Goal: Task Accomplishment & Management: Complete application form

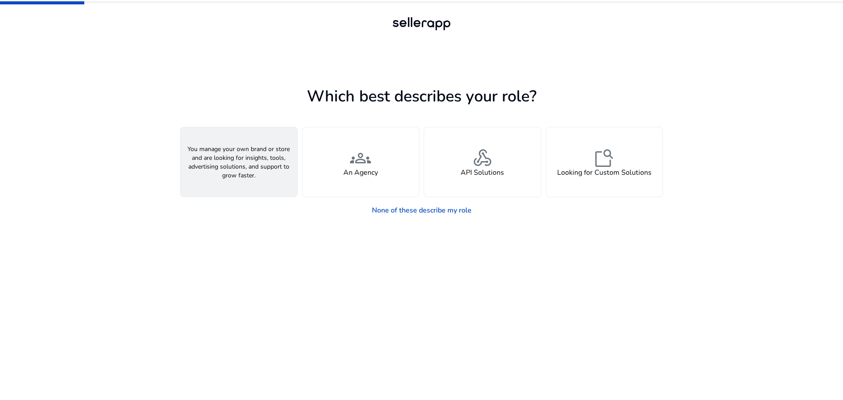
click at [273, 176] on div "person A Seller" at bounding box center [238, 161] width 117 height 69
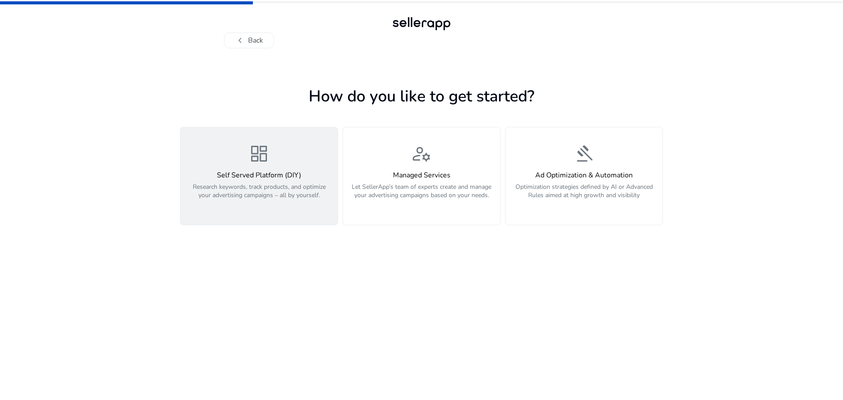
click at [266, 206] on p "Research keywords, track products, and optimize your advertising campaigns – al…" at bounding box center [259, 196] width 147 height 26
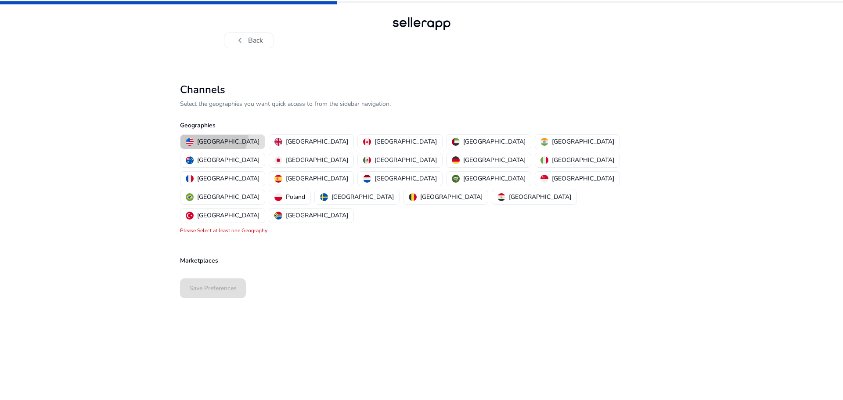
click at [213, 134] on mat-chip-option "[GEOGRAPHIC_DATA]" at bounding box center [222, 141] width 85 height 15
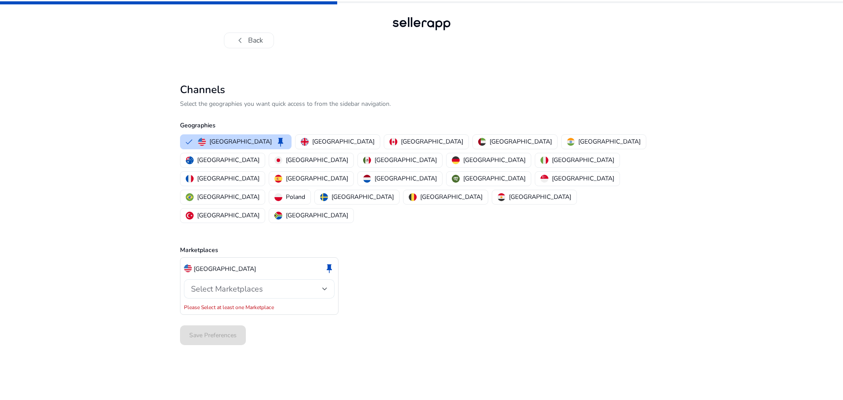
click at [253, 279] on div "Select Marketplaces" at bounding box center [259, 288] width 136 height 19
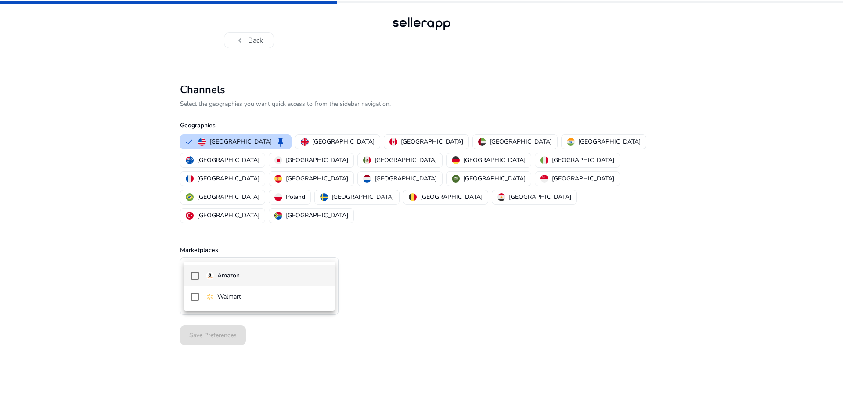
click at [252, 273] on span "Amazon" at bounding box center [267, 276] width 122 height 10
click at [222, 328] on div at bounding box center [421, 200] width 843 height 400
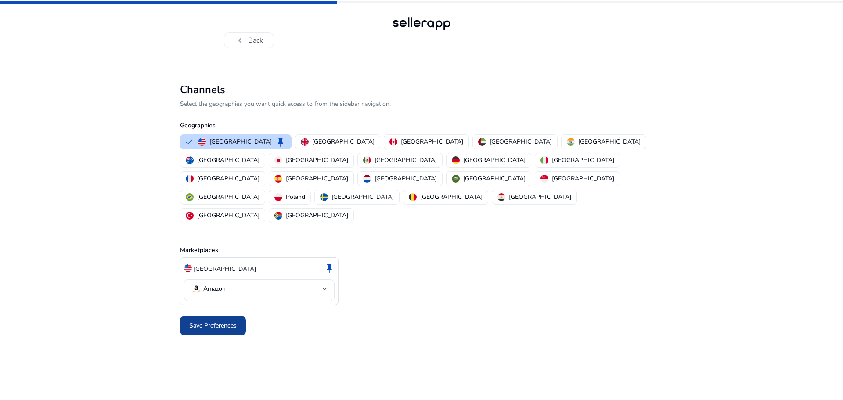
click at [201, 315] on span at bounding box center [213, 325] width 66 height 21
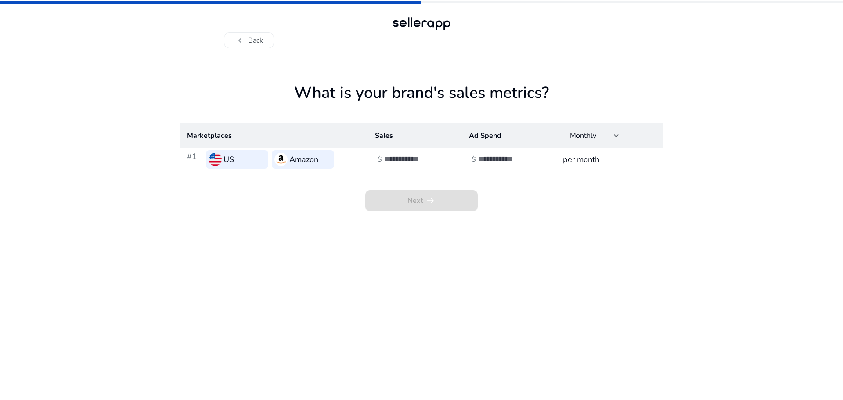
click at [221, 210] on div "Next arrow_right_alt" at bounding box center [421, 191] width 483 height 40
click at [388, 160] on input "number" at bounding box center [413, 159] width 59 height 10
click at [434, 204] on span "Next arrow_right_alt" at bounding box center [421, 200] width 112 height 21
click at [249, 39] on button "chevron_left Back" at bounding box center [249, 40] width 50 height 16
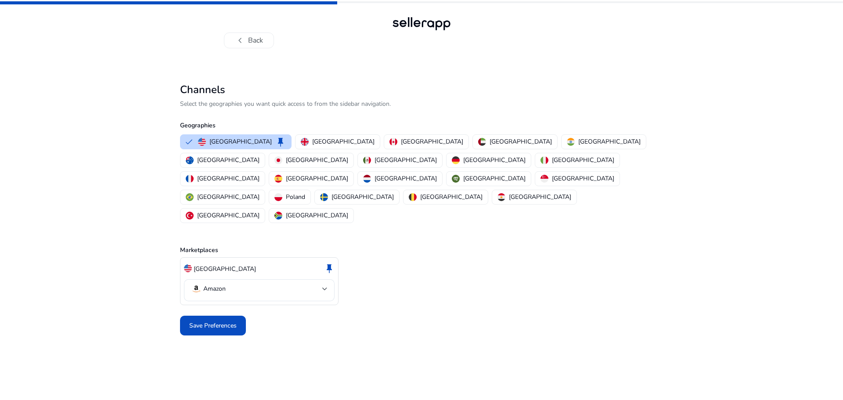
click at [249, 39] on button "chevron_left Back" at bounding box center [249, 40] width 50 height 16
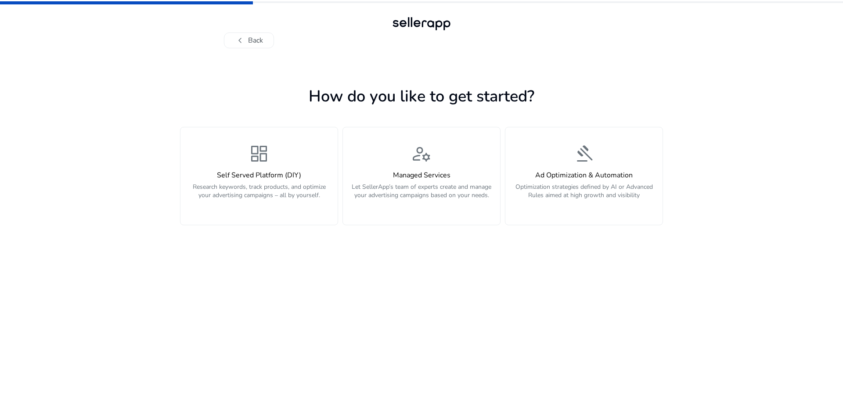
click at [249, 39] on button "chevron_left Back" at bounding box center [249, 40] width 50 height 16
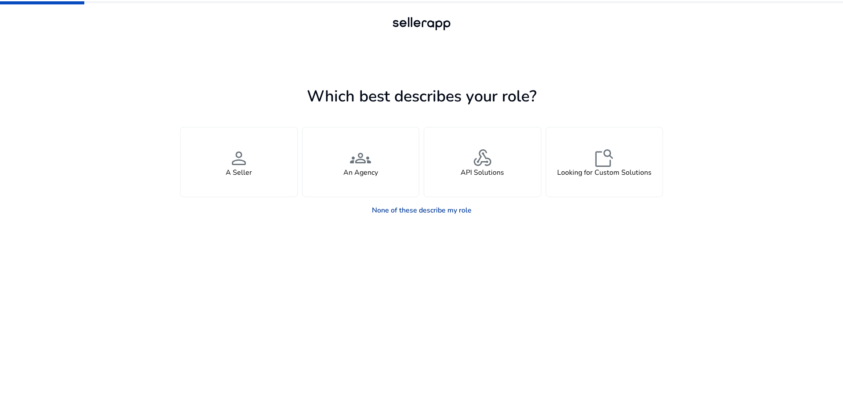
click at [427, 208] on link "None of these describe my role" at bounding box center [422, 210] width 114 height 18
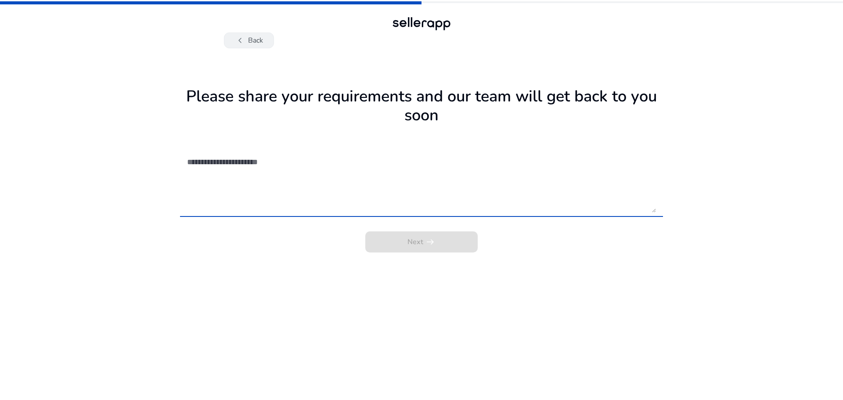
click at [252, 38] on button "chevron_left Back" at bounding box center [249, 40] width 50 height 16
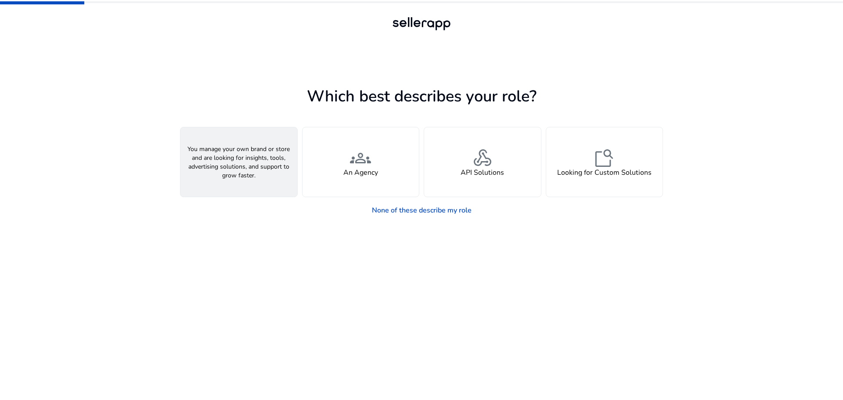
click at [255, 189] on div "person A Seller" at bounding box center [238, 161] width 117 height 69
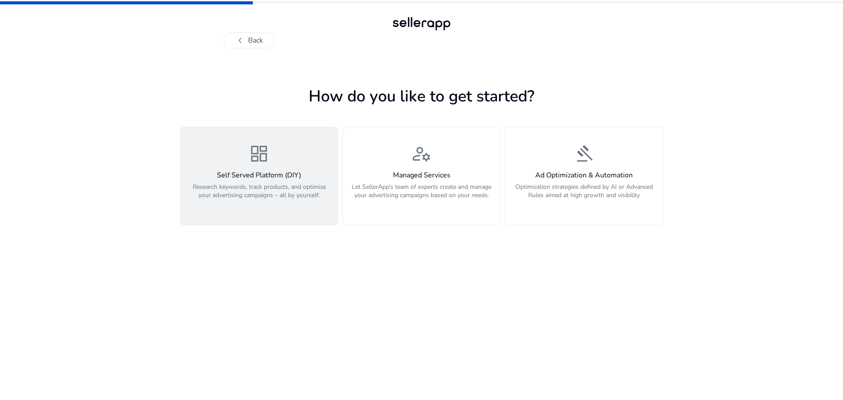
click at [314, 165] on div "dashboard Self Served Platform (DIY) Research keywords, track products, and opt…" at bounding box center [259, 176] width 147 height 66
